Goal: Task Accomplishment & Management: Manage account settings

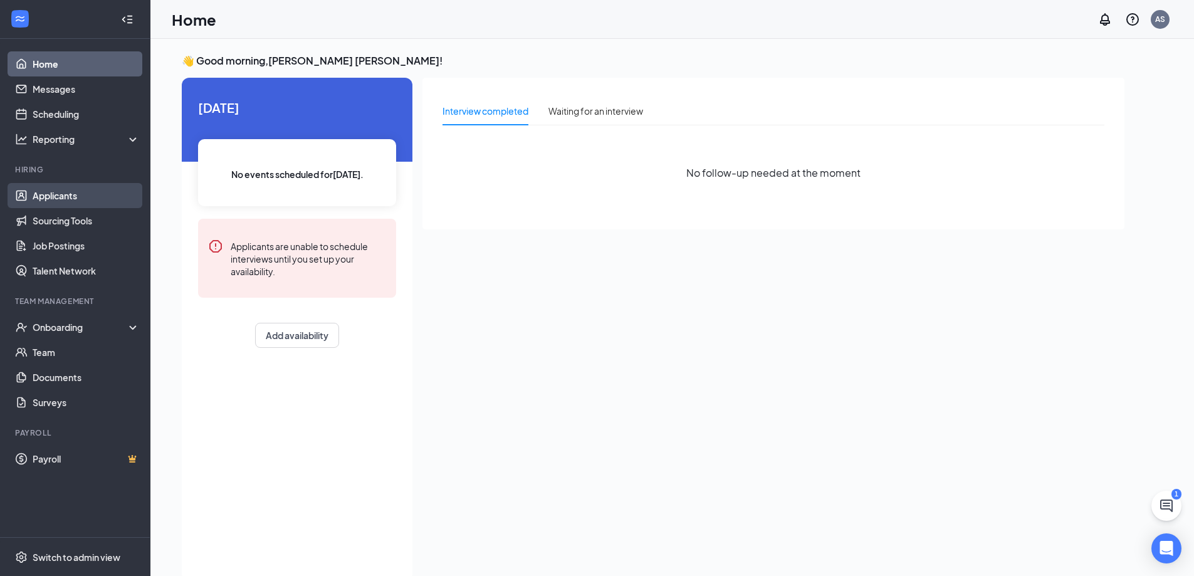
click at [65, 196] on link "Applicants" at bounding box center [86, 195] width 107 height 25
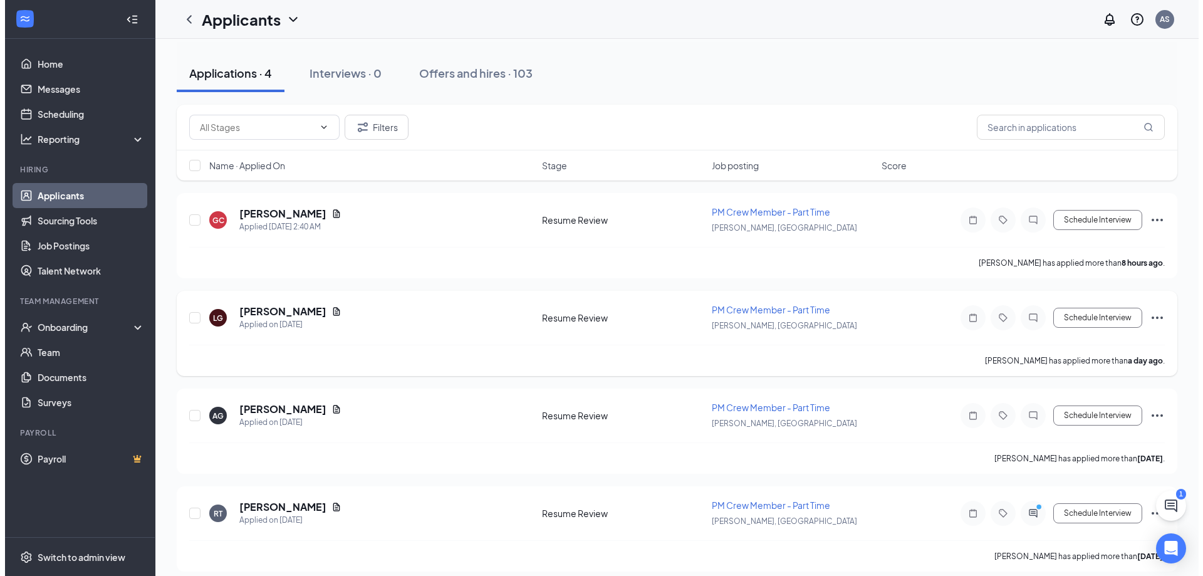
scroll to position [120, 0]
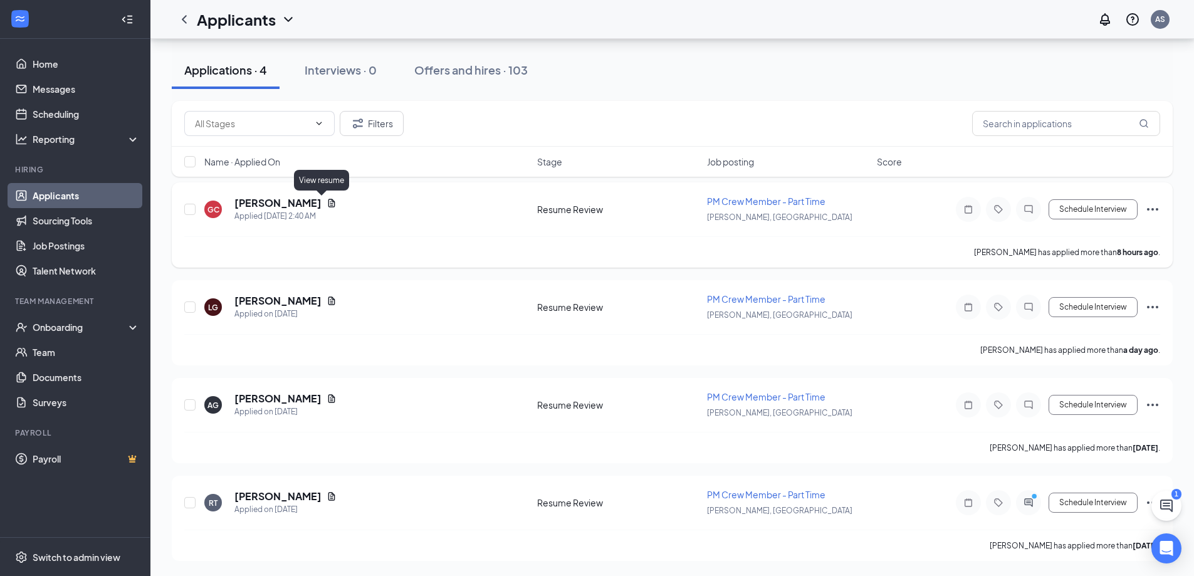
click at [328, 203] on icon "Document" at bounding box center [331, 203] width 7 height 8
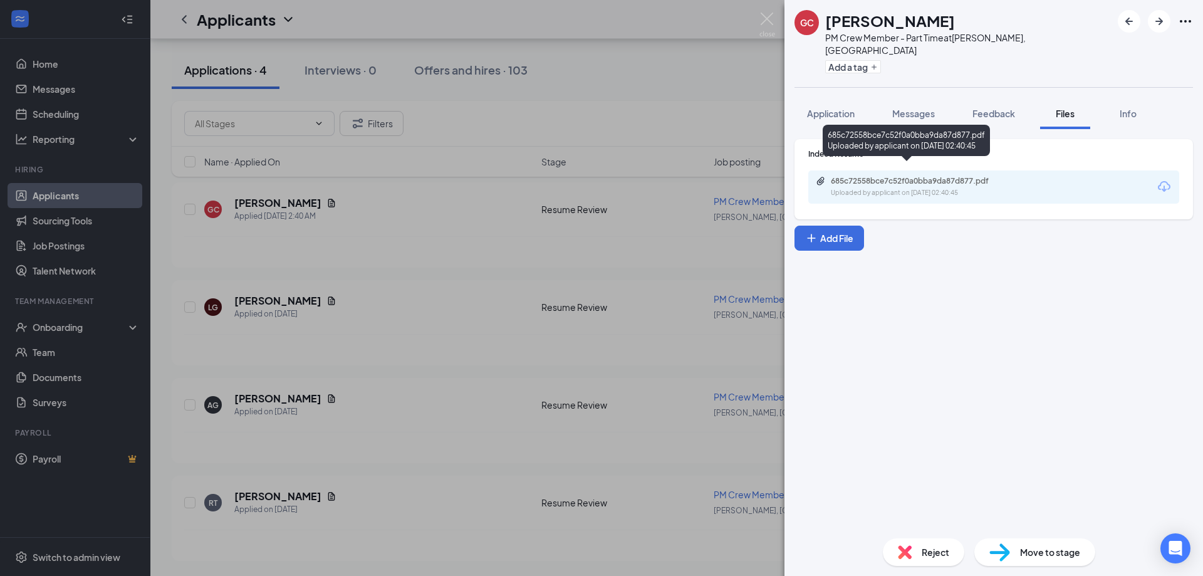
click at [944, 176] on div "685c72558bce7c52f0a0bba9da87d877.pdf" at bounding box center [918, 181] width 175 height 10
click at [849, 108] on span "Application" at bounding box center [831, 113] width 48 height 11
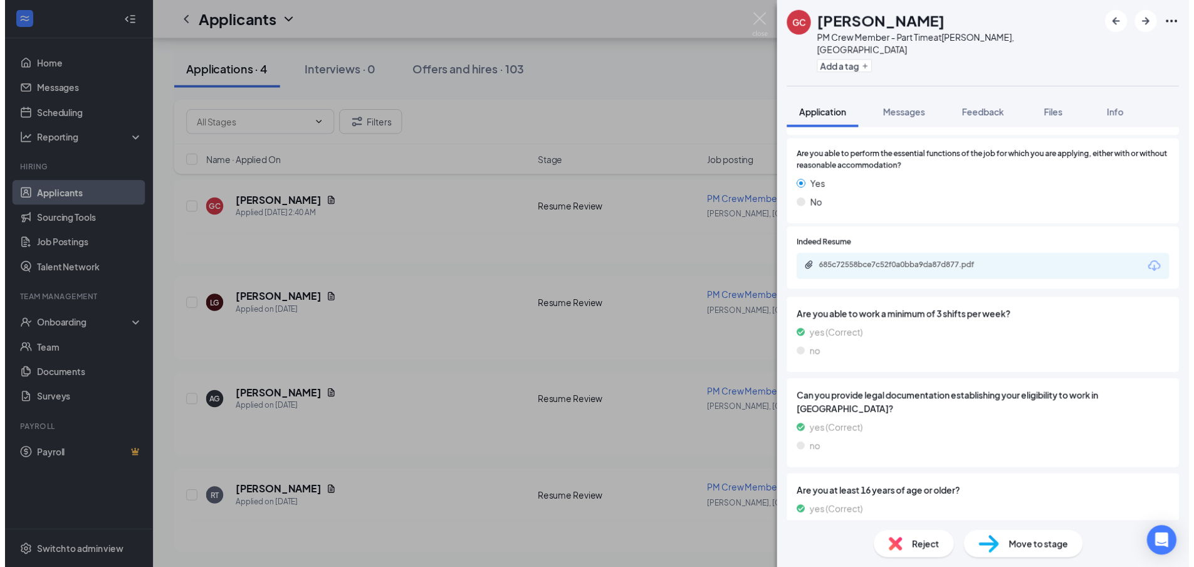
scroll to position [1043, 0]
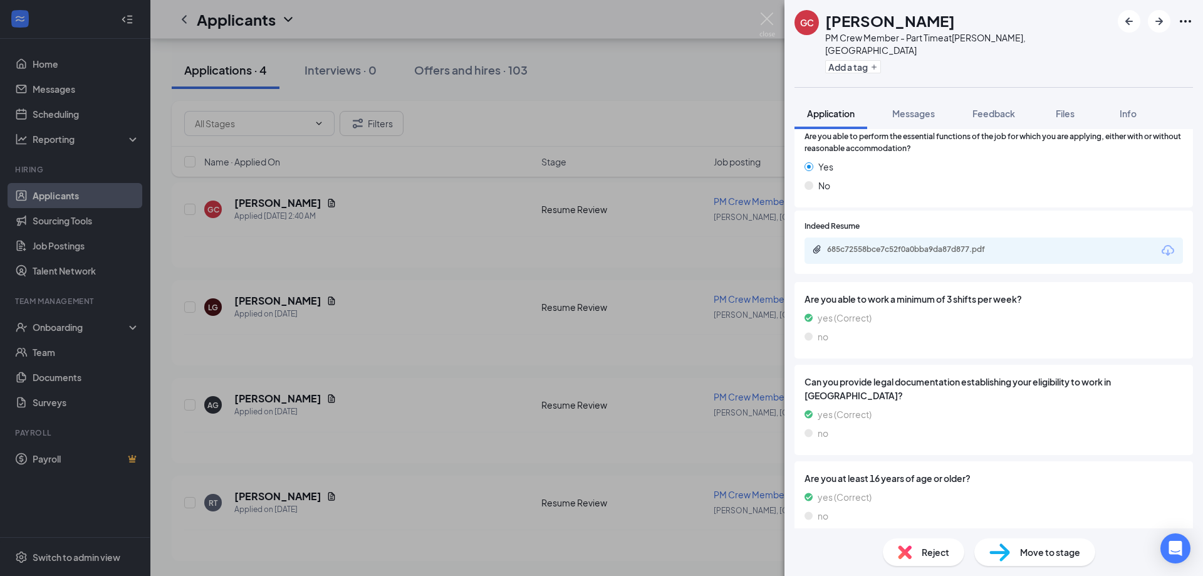
click at [593, 96] on div "GC [PERSON_NAME] PM Crew Member - Part Time at [GEOGRAPHIC_DATA], [GEOGRAPHIC_D…" at bounding box center [601, 288] width 1203 height 576
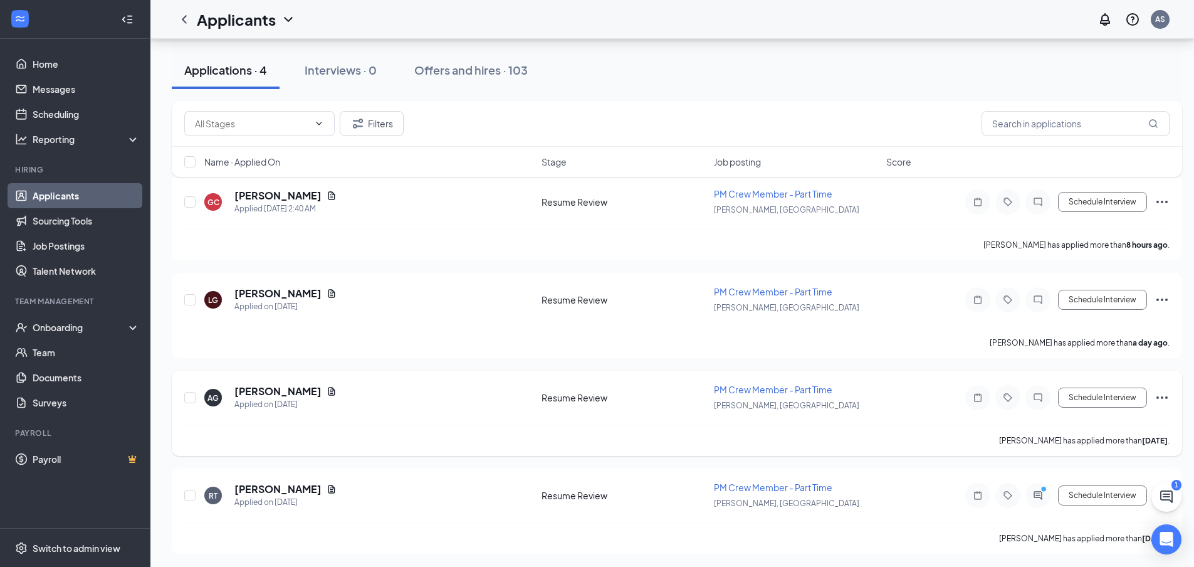
scroll to position [130, 0]
